Goal: Information Seeking & Learning: Learn about a topic

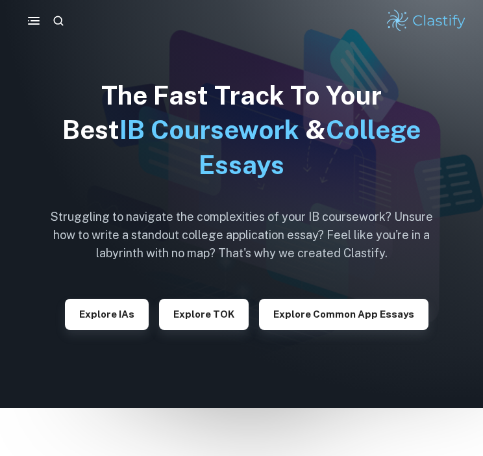
click at [256, 288] on div "The Fast Track To Your Best IB Coursework & College Essays Struggling to naviga…" at bounding box center [241, 204] width 403 height 408
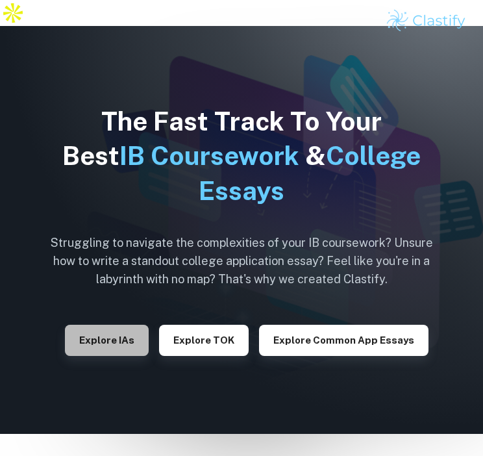
click at [131, 326] on button "Explore IAs" at bounding box center [107, 340] width 84 height 31
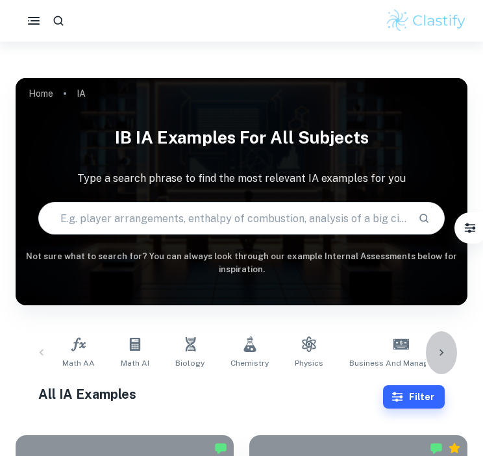
click at [436, 346] on icon at bounding box center [441, 352] width 13 height 13
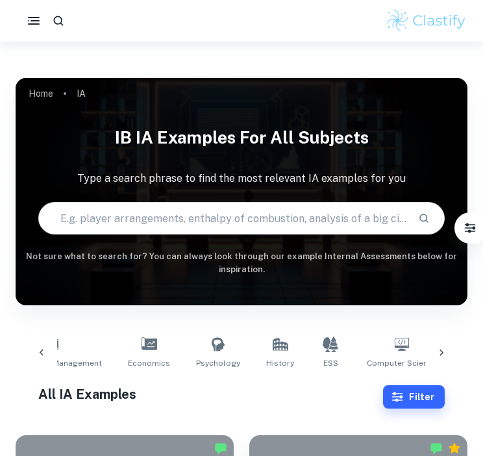
scroll to position [0, 361]
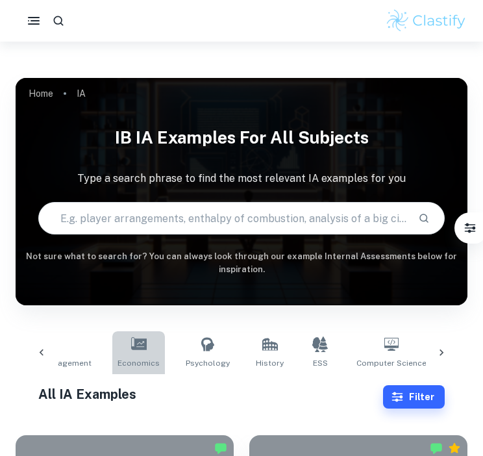
click at [136, 357] on span "Economics" at bounding box center [139, 363] width 42 height 12
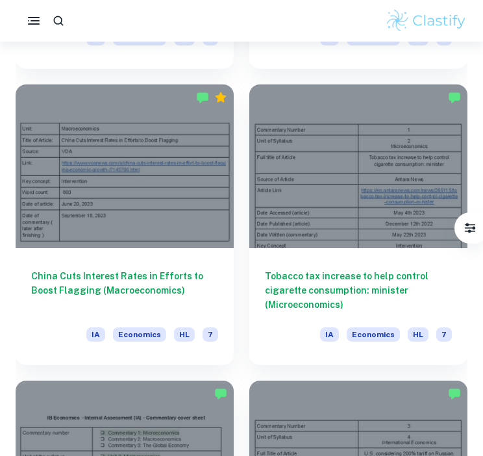
scroll to position [1832, 0]
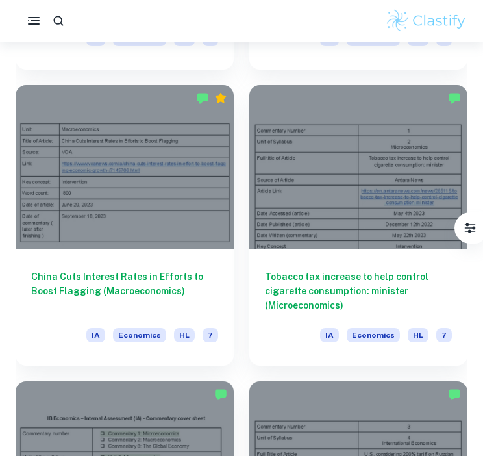
click at [117, 185] on div at bounding box center [125, 167] width 218 height 164
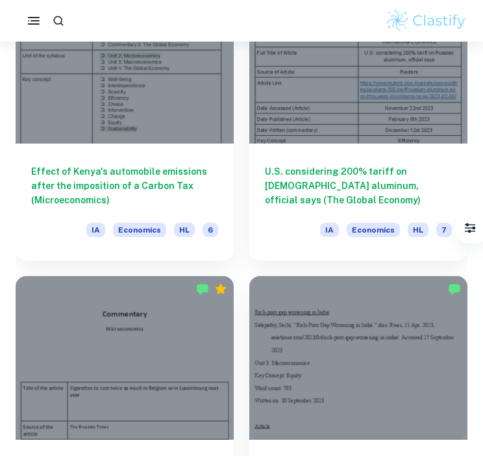
scroll to position [2299, 0]
